Goal: Task Accomplishment & Management: Use online tool/utility

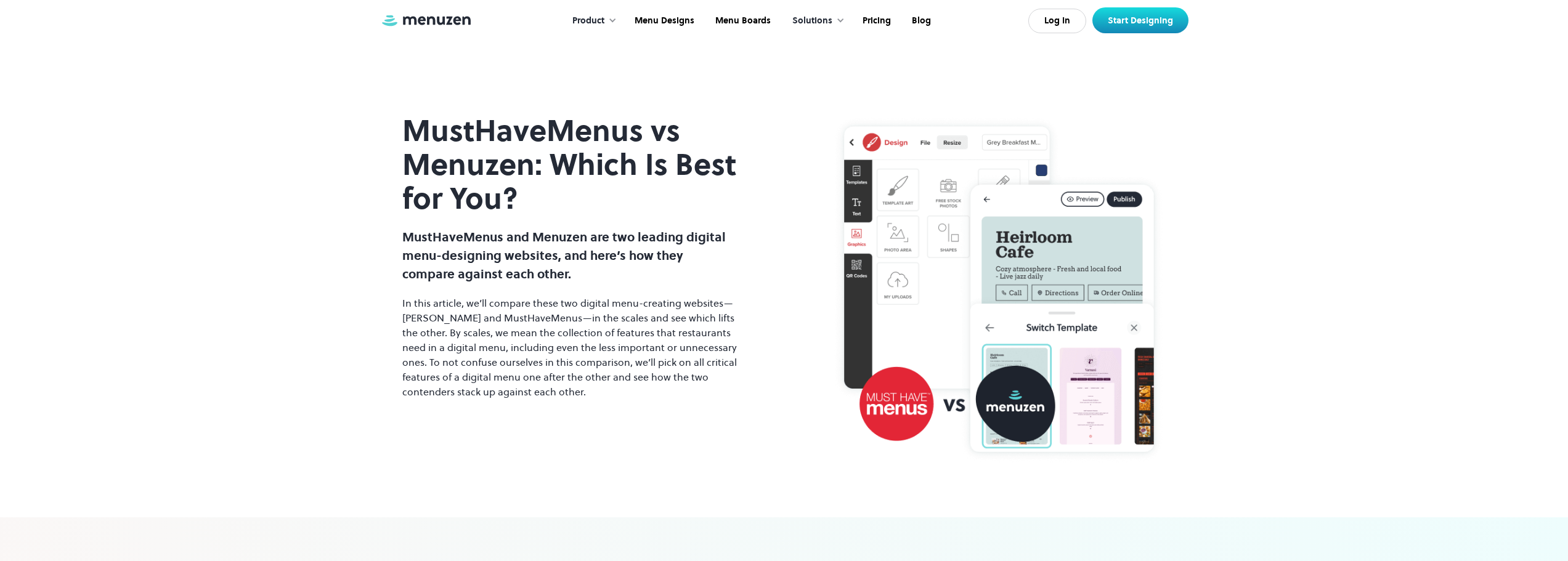
drag, startPoint x: 532, startPoint y: 170, endPoint x: 525, endPoint y: 171, distance: 7.1
click at [525, 171] on h1 "MustHaveMenus vs Menuzen: Which Is Best for You?" at bounding box center [570, 165] width 336 height 102
click at [616, 22] on div at bounding box center [612, 20] width 9 height 9
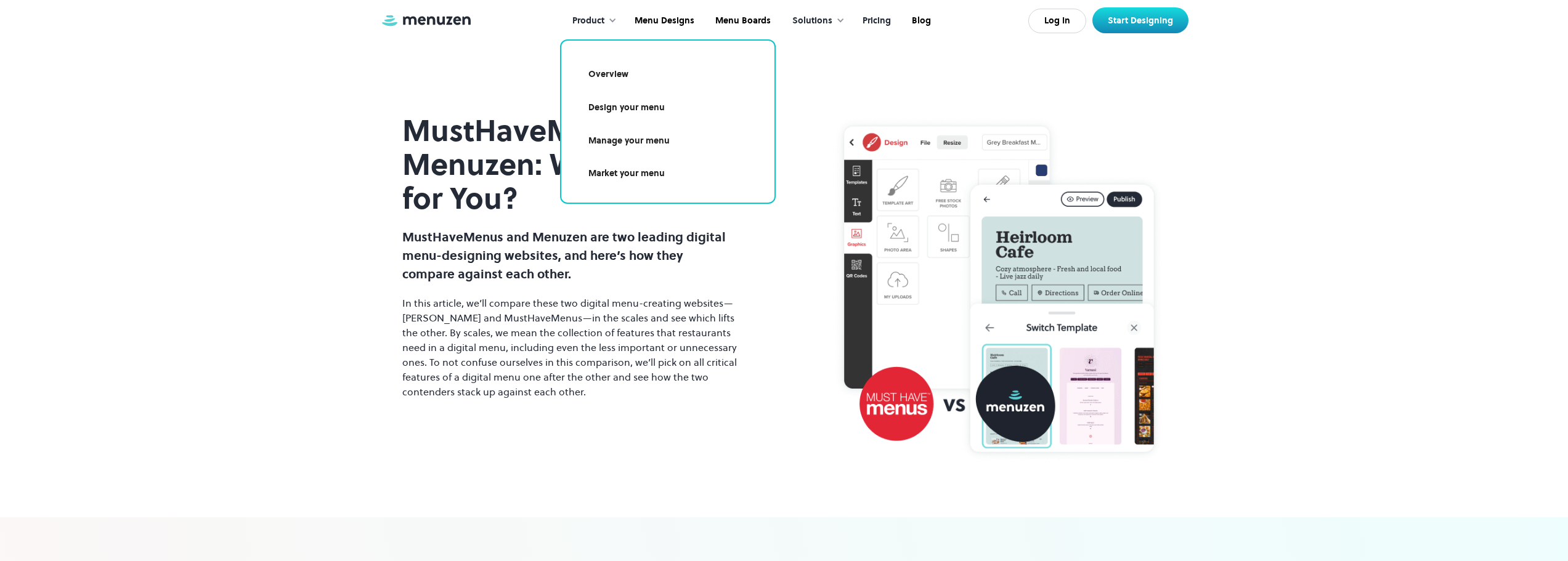
click at [878, 22] on link "Pricing" at bounding box center [875, 21] width 50 height 38
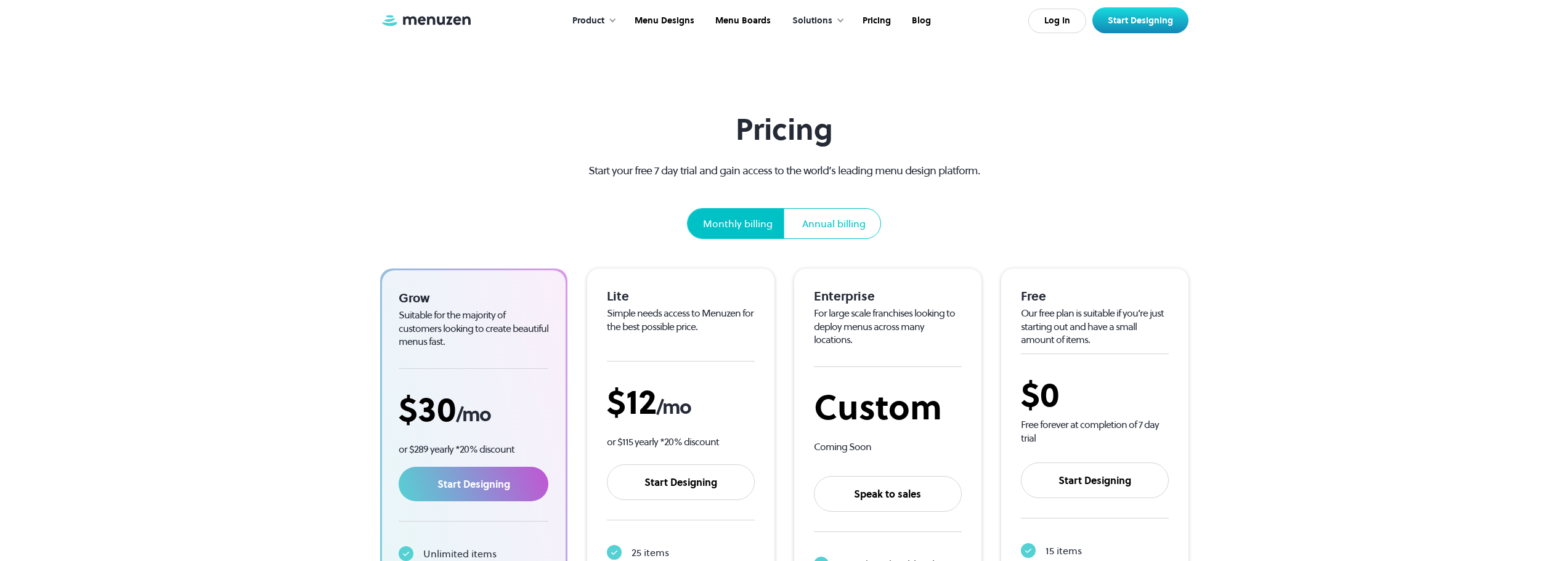
click at [599, 18] on div "Product" at bounding box center [588, 21] width 32 height 14
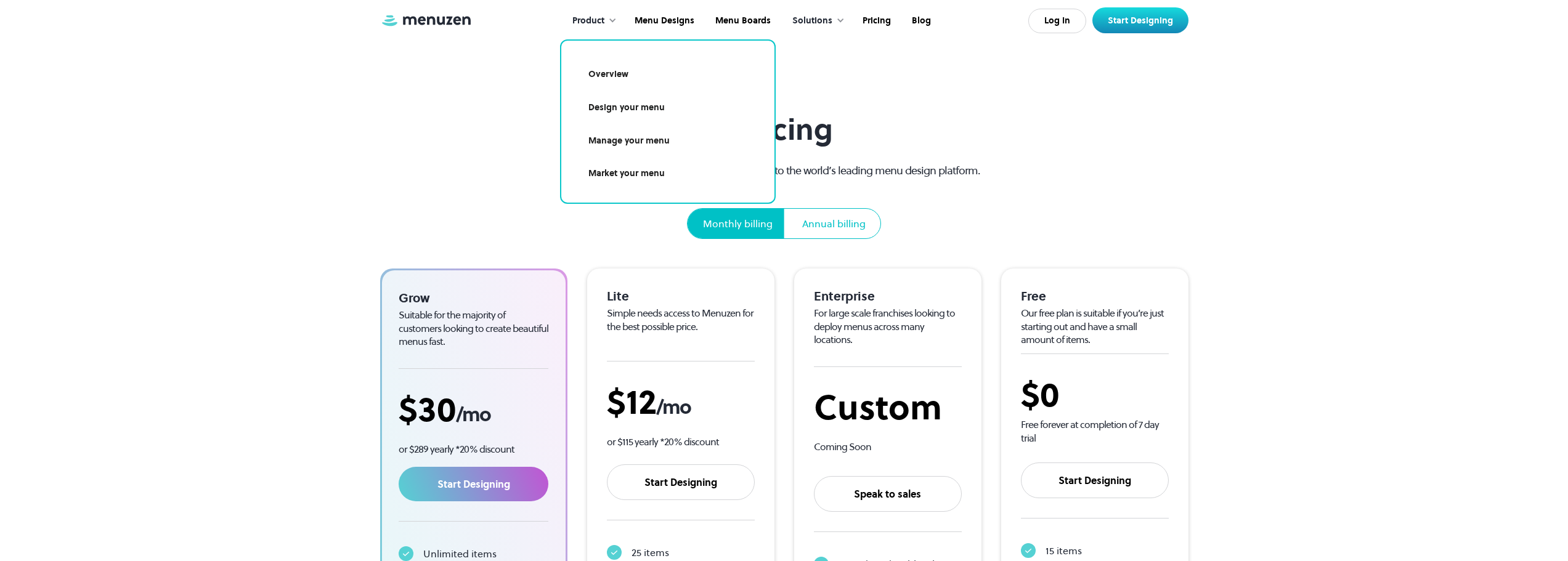
click at [636, 110] on link "Design your menu" at bounding box center [668, 108] width 184 height 29
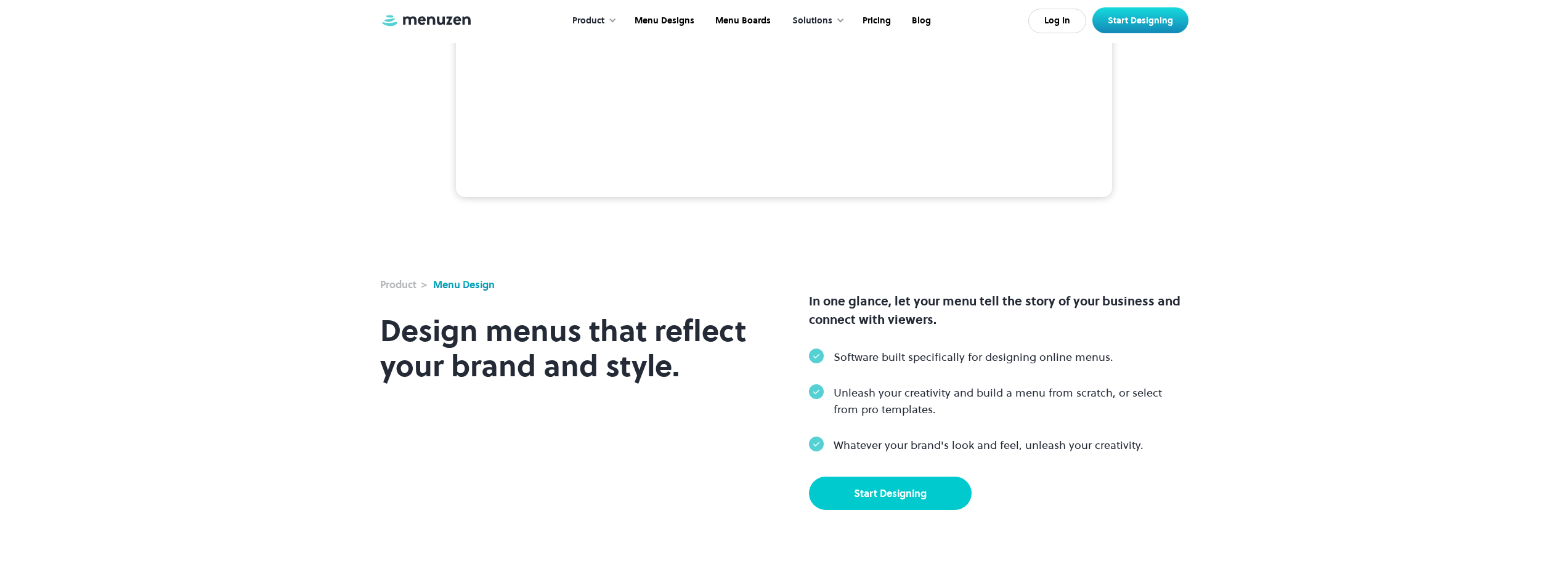
scroll to position [579, 0]
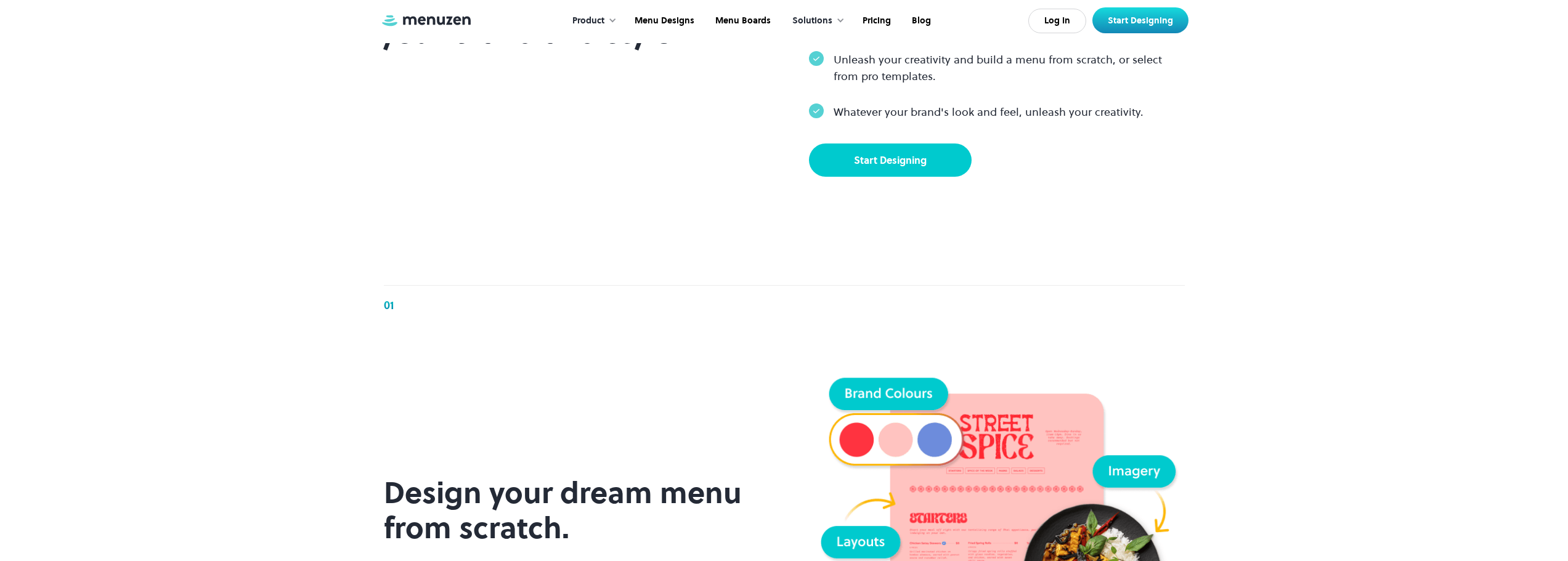
click at [903, 177] on link "Start Designing" at bounding box center [890, 160] width 162 height 33
